Goal: Task Accomplishment & Management: Manage account settings

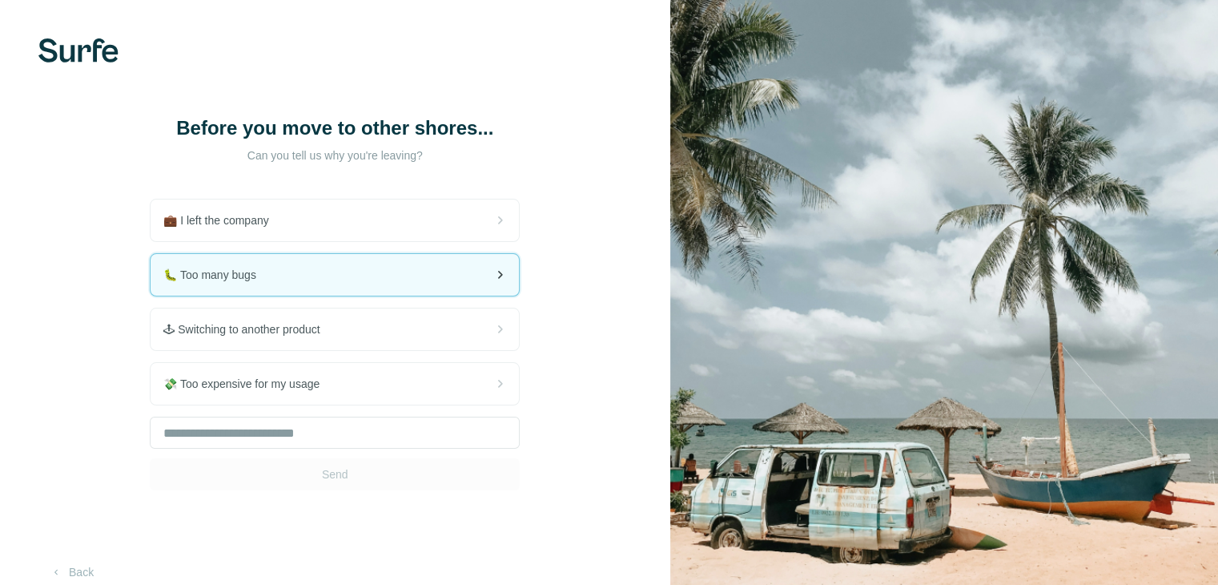
click at [225, 279] on span "🐛 Too many bugs" at bounding box center [216, 275] width 106 height 16
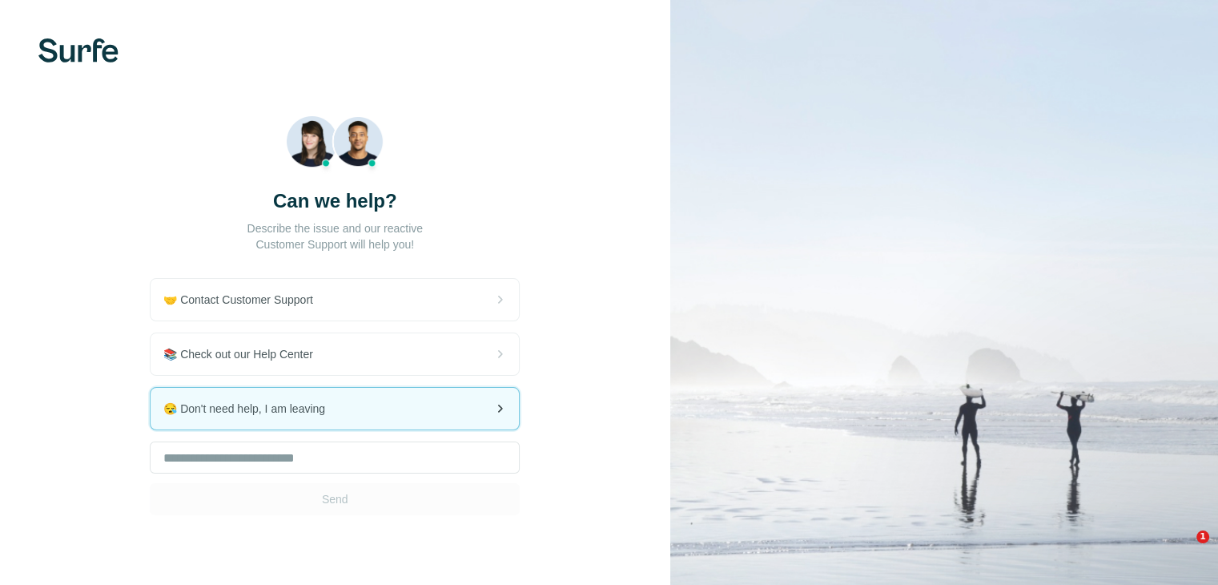
click at [219, 418] on div "😪 Don't need help, I am leaving" at bounding box center [335, 409] width 368 height 42
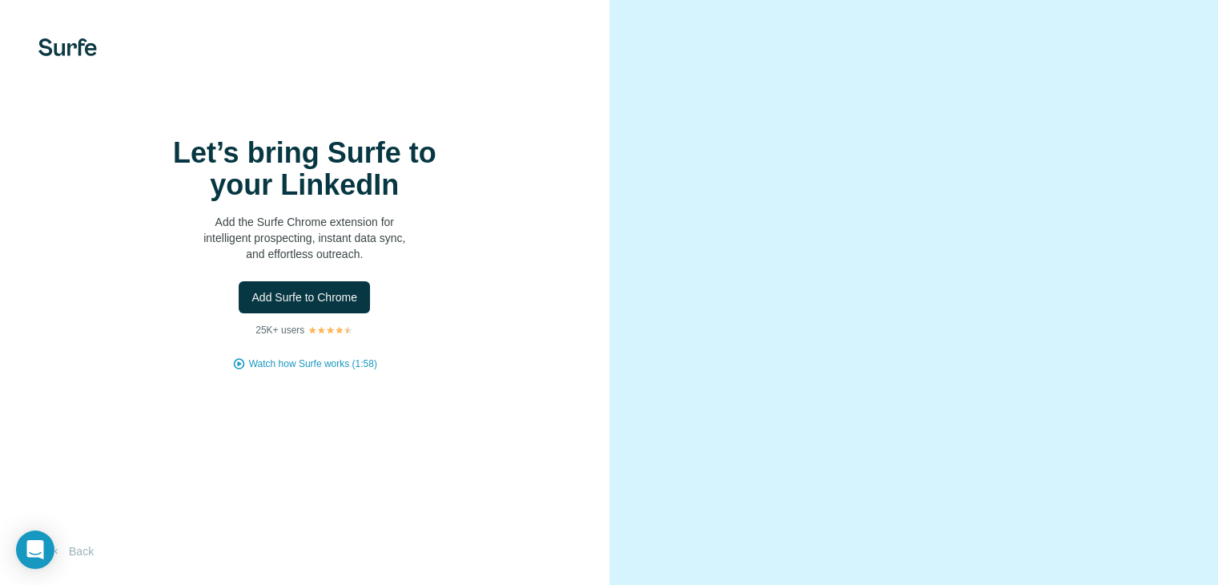
click at [314, 314] on div "Let’s bring Surfe to your LinkedIn Add the Surfe Chrome extension for intellige…" at bounding box center [304, 254] width 545 height 234
click at [310, 305] on span "Add Surfe to Chrome" at bounding box center [304, 297] width 106 height 16
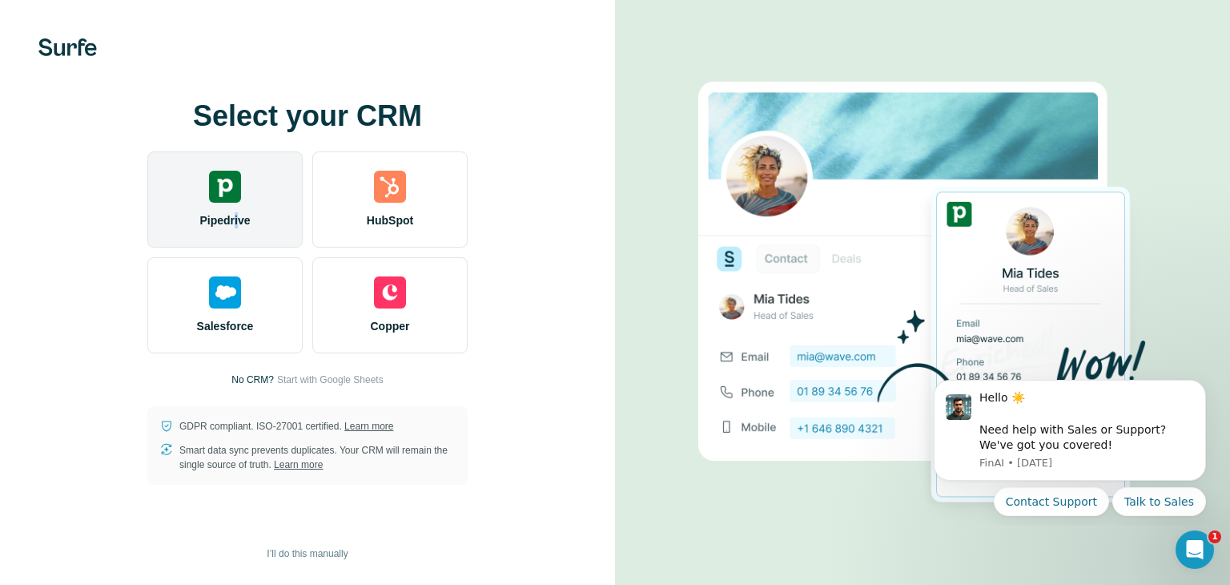
click at [235, 214] on span "Pipedrive" at bounding box center [224, 220] width 50 height 16
